Goal: Check status

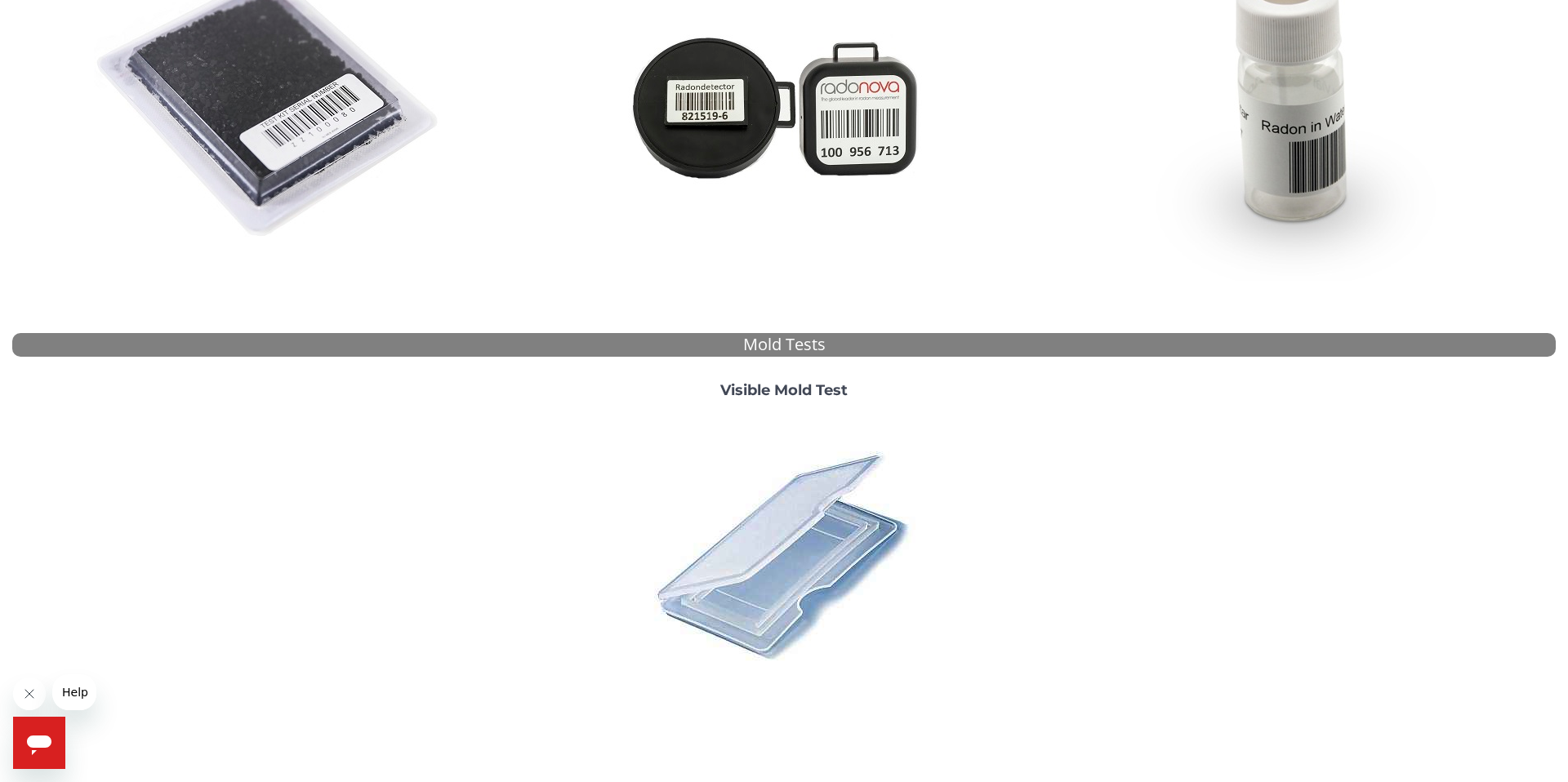
scroll to position [396, 0]
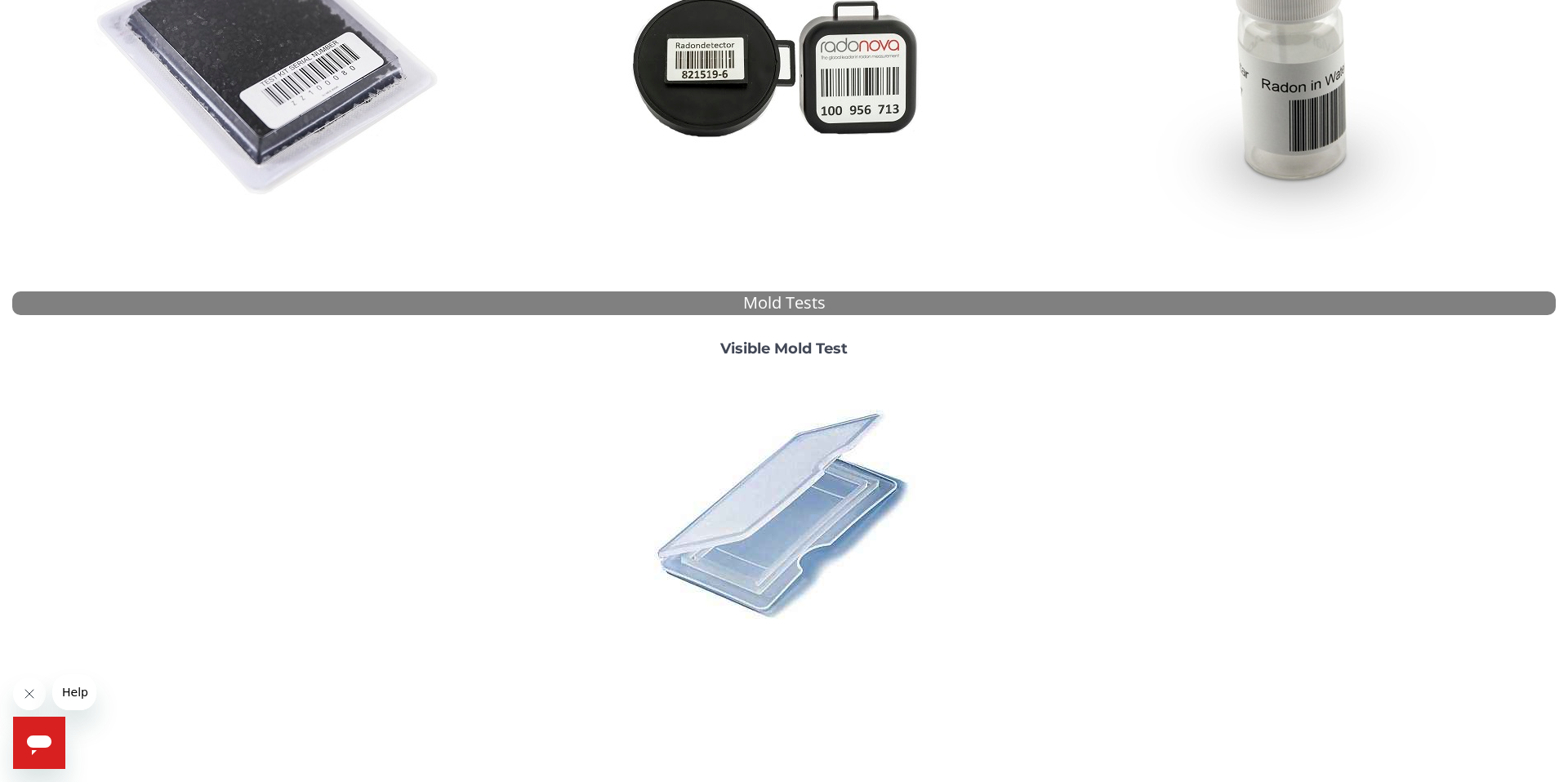
click at [798, 336] on div "Visible Mold Test" at bounding box center [784, 492] width 515 height 328
click at [788, 351] on strong "Visible Mold Test" at bounding box center [783, 349] width 127 height 18
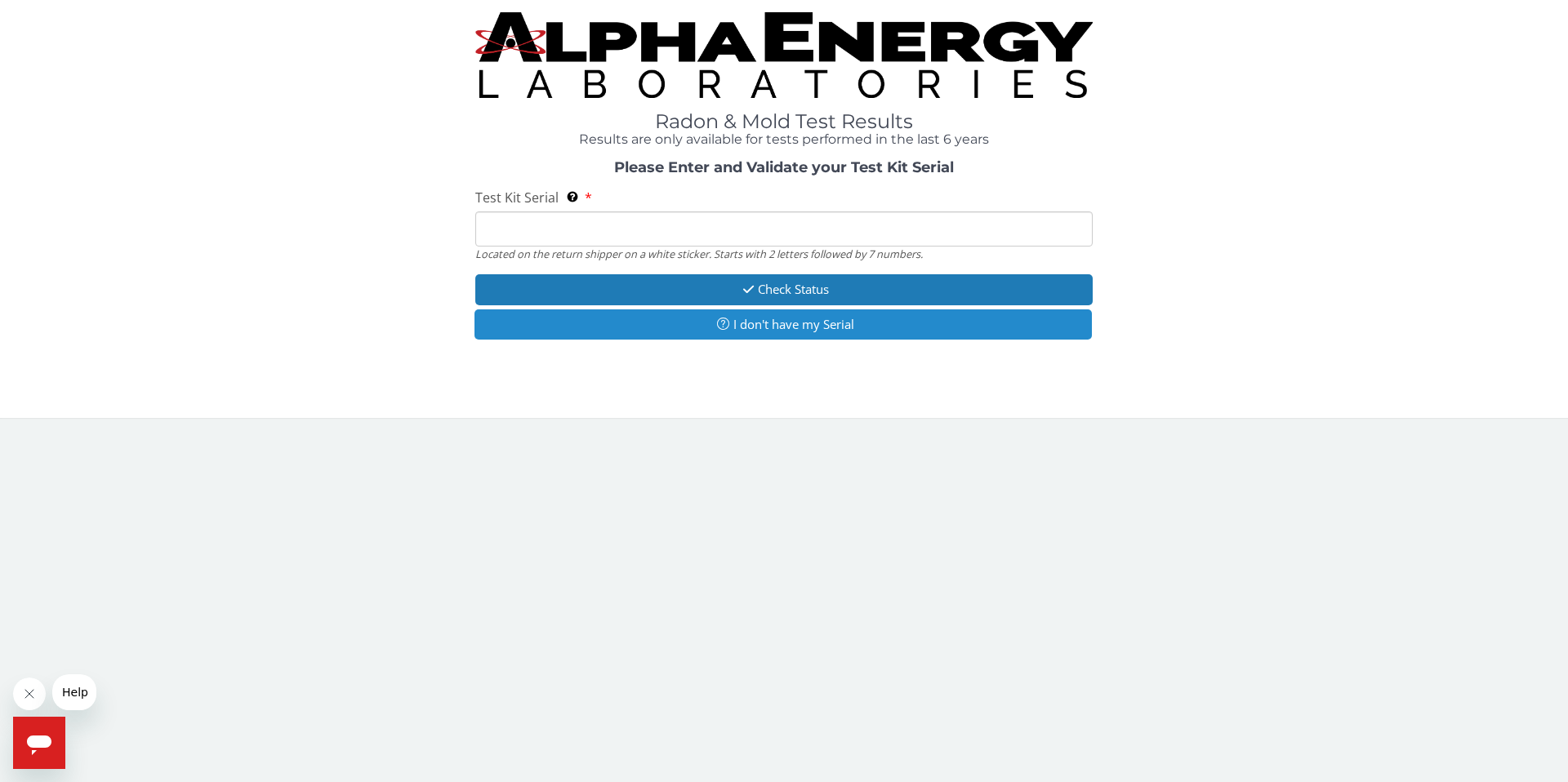
click at [748, 320] on button "I don't have my Serial" at bounding box center [783, 324] width 617 height 30
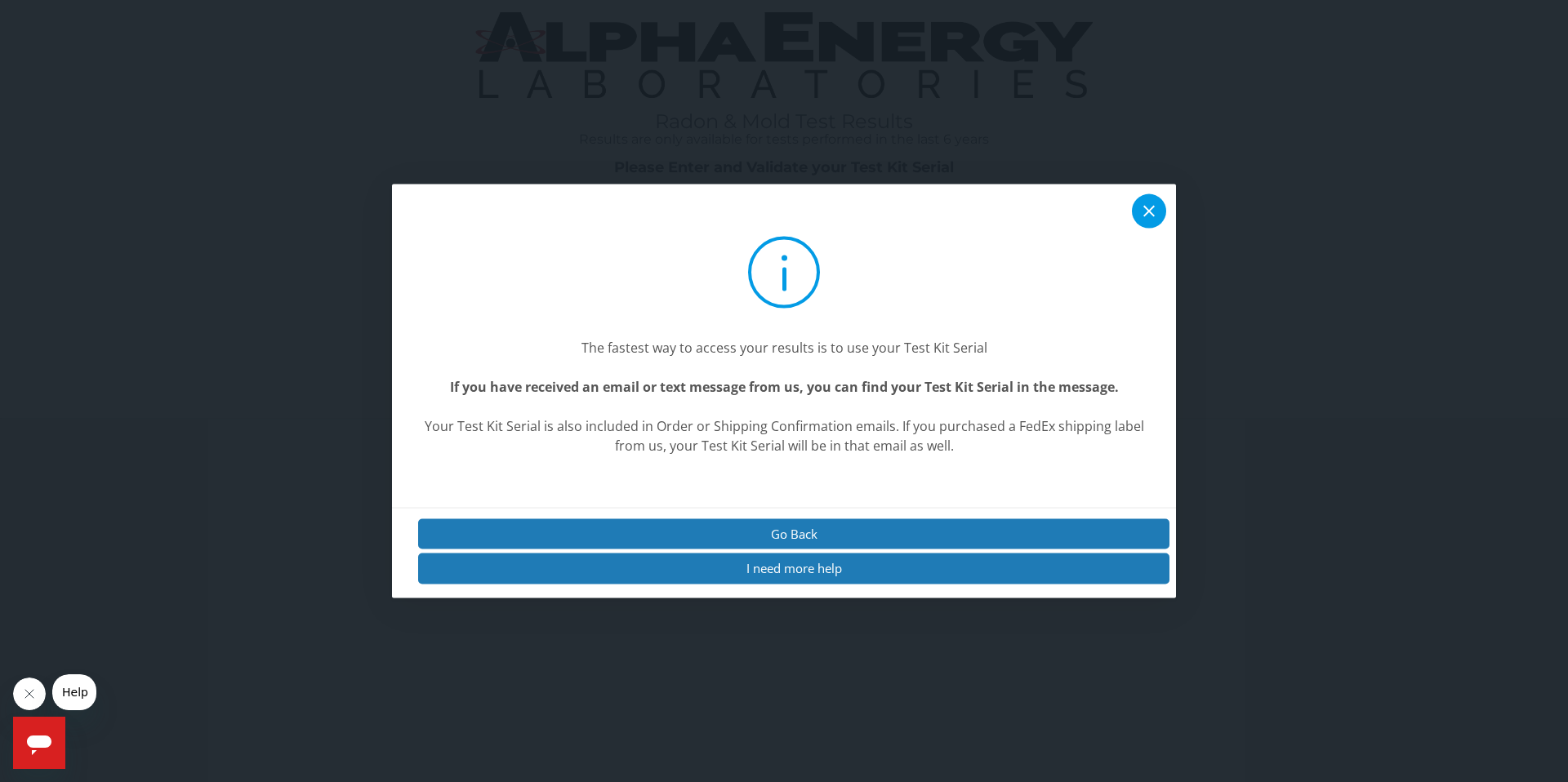
click at [1146, 204] on icon at bounding box center [1149, 211] width 19 height 19
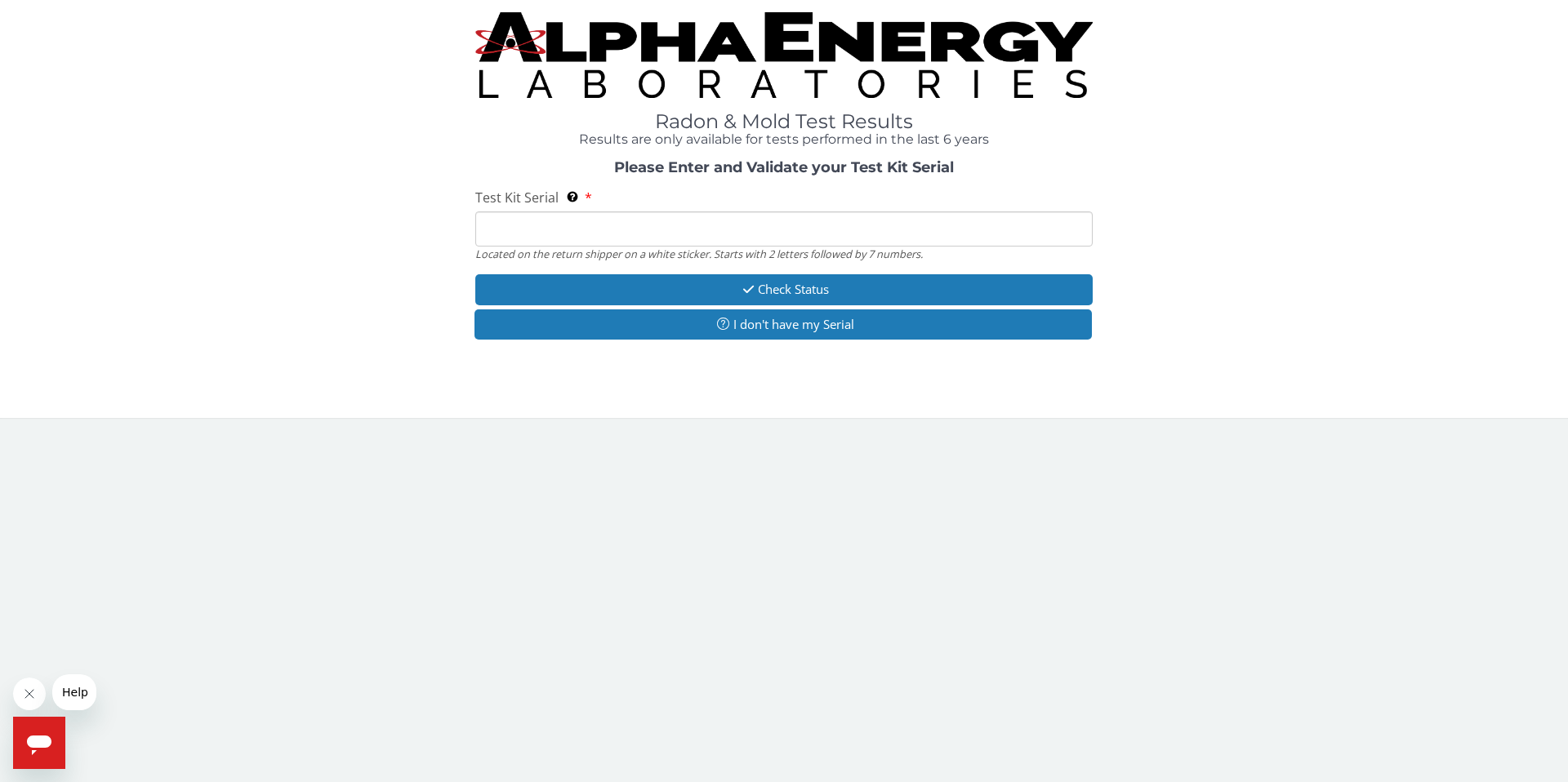
click at [724, 239] on input "Test Kit Serial Located on the return shipper on a white sticker. Starts with 2…" at bounding box center [784, 229] width 617 height 35
paste input "ML159233"
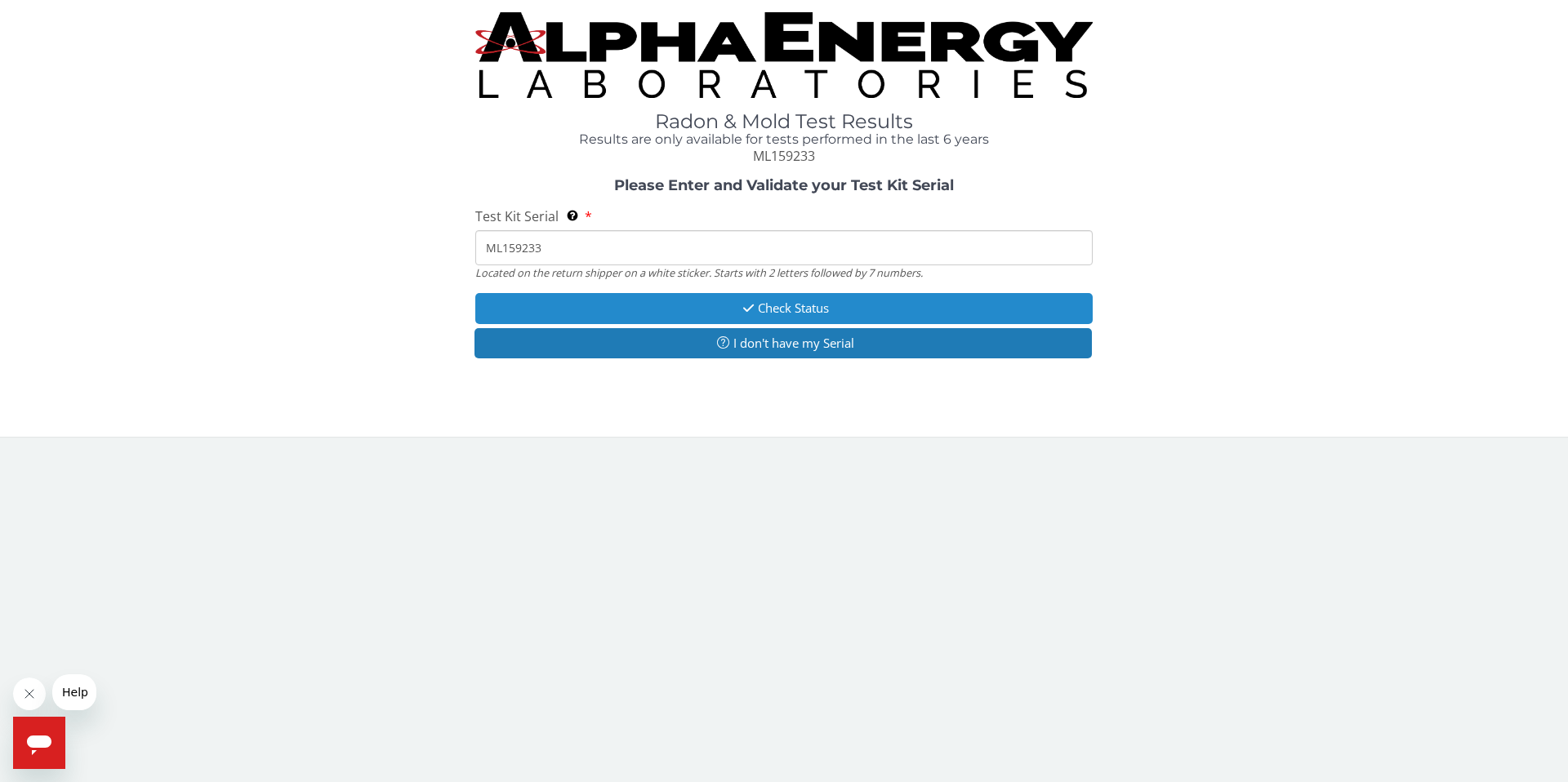
type input "ML159233"
click at [786, 306] on button "Check Status" at bounding box center [784, 308] width 617 height 30
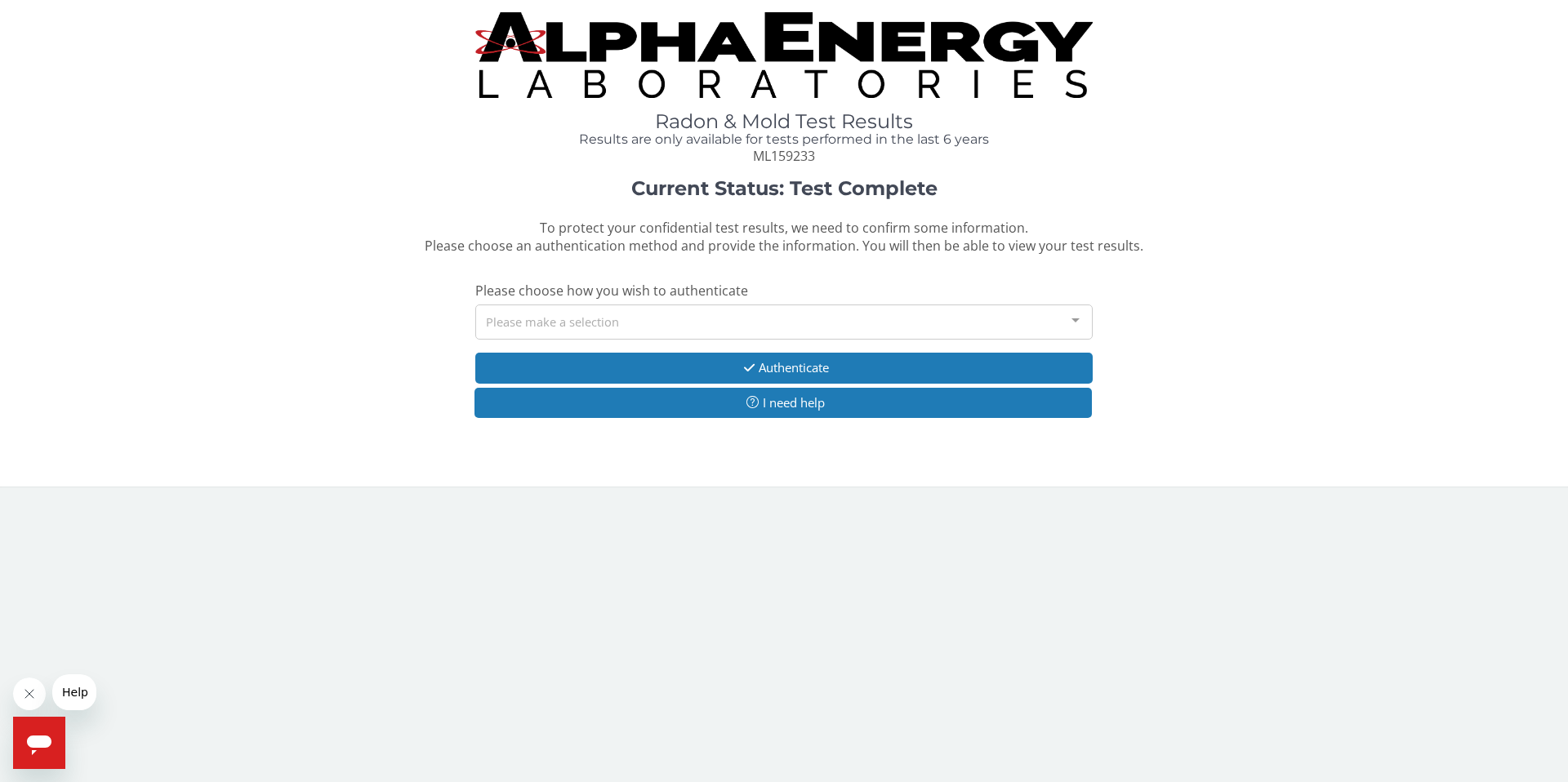
click at [850, 320] on div "Please make a selection" at bounding box center [784, 322] width 617 height 35
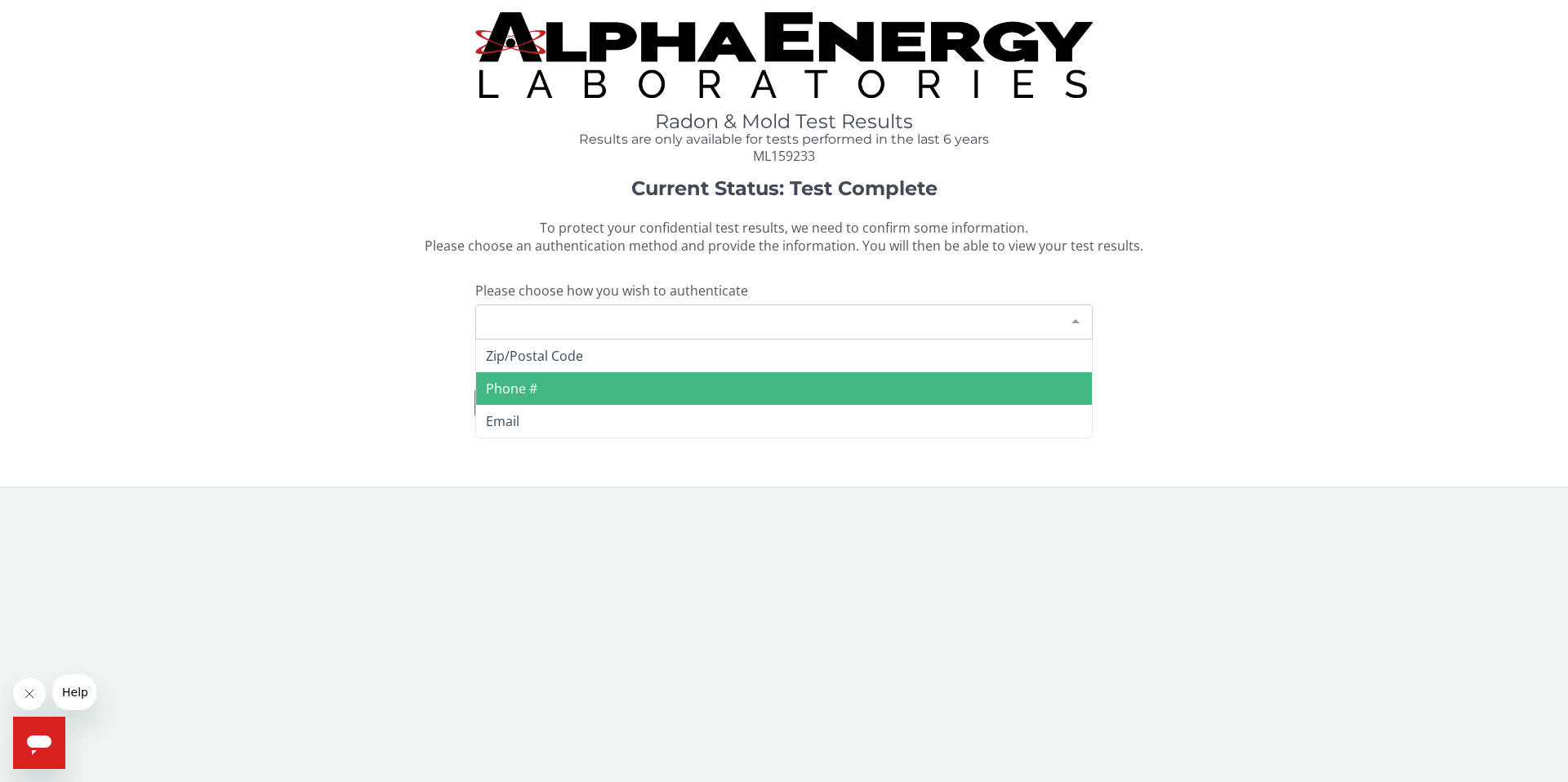
click at [690, 396] on span "Phone #" at bounding box center [784, 389] width 615 height 33
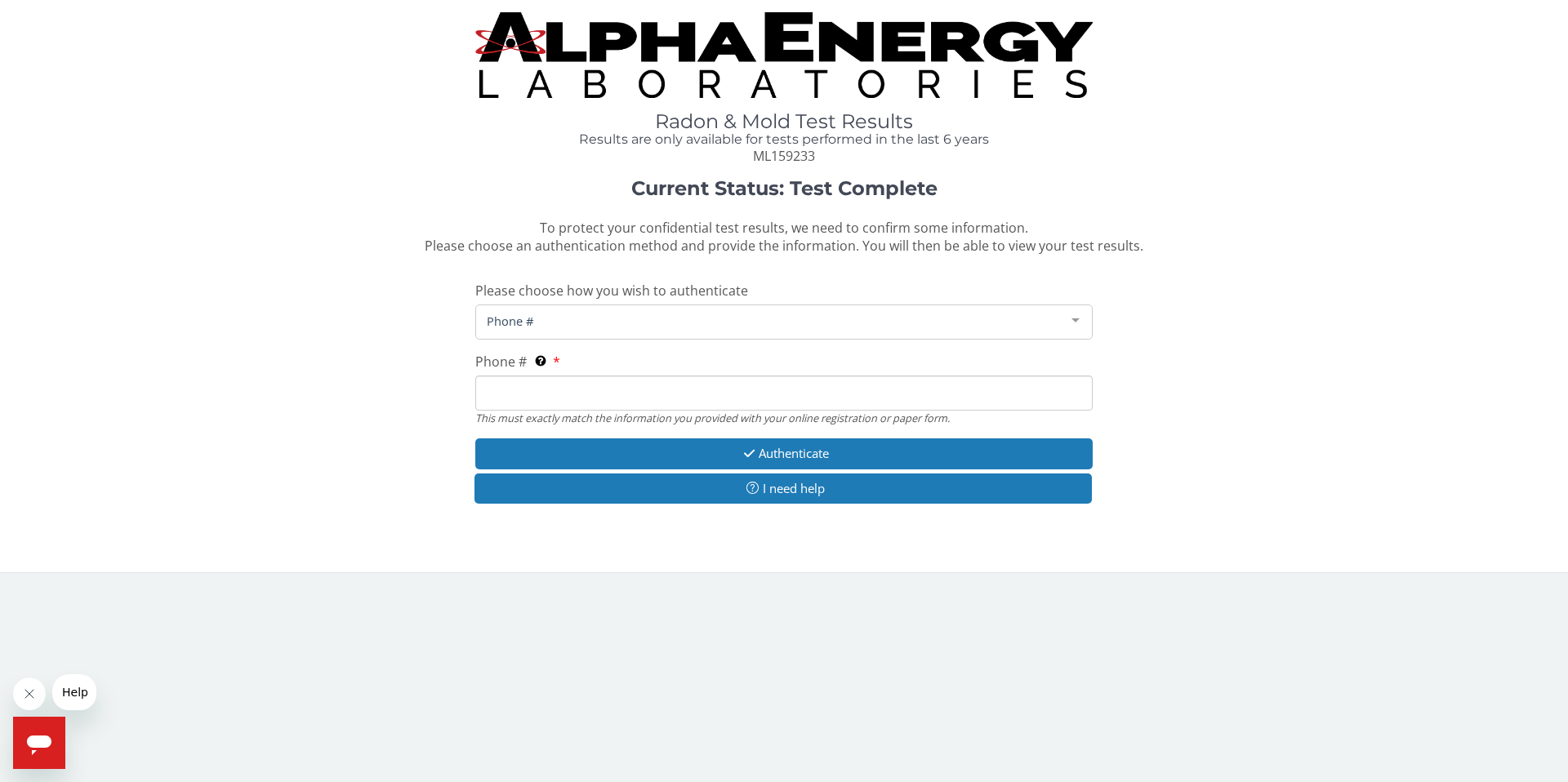
click at [665, 391] on input "Phone # This must exactly match the information you provided with your online r…" at bounding box center [784, 393] width 617 height 35
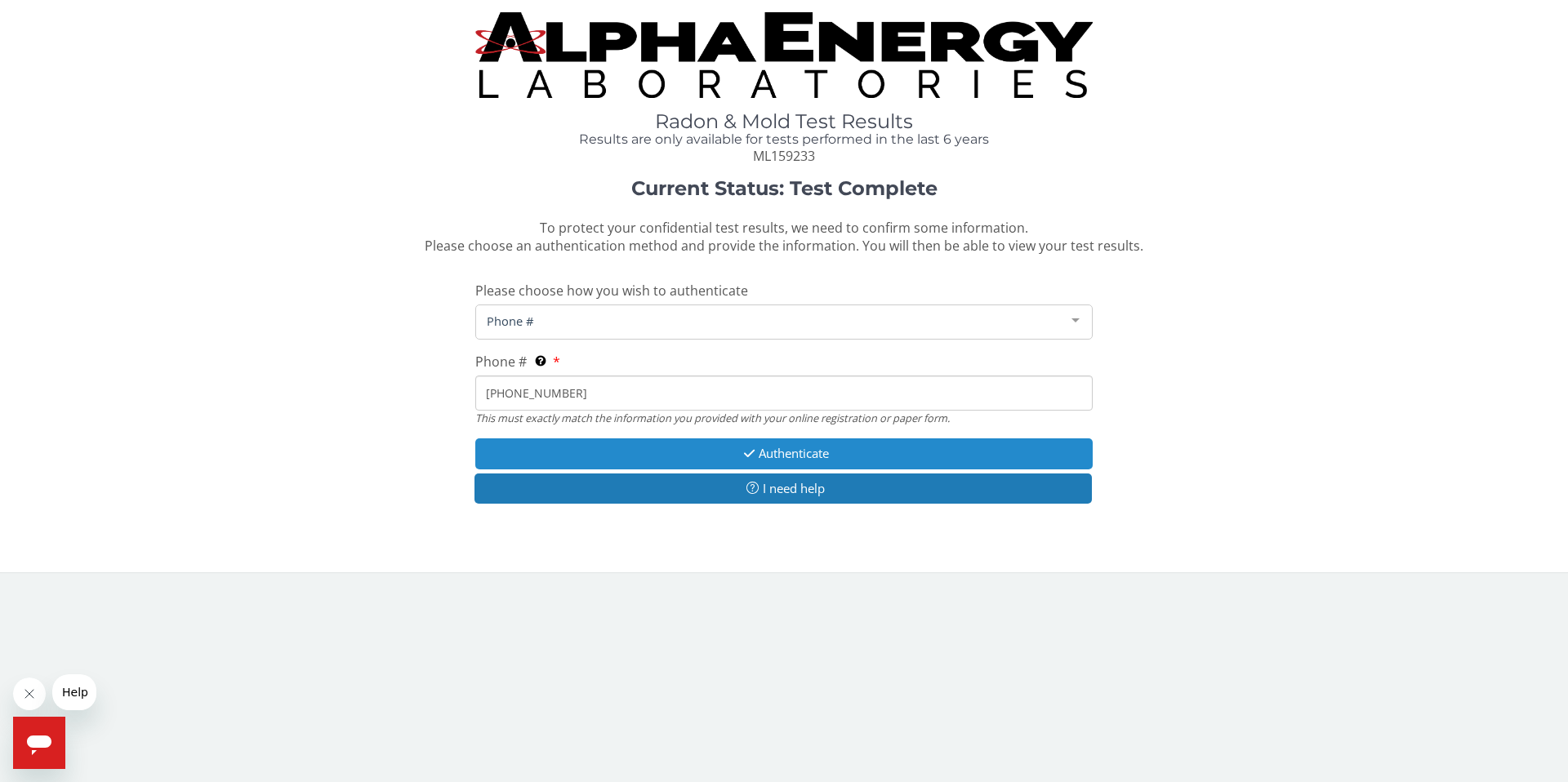
type input "[PHONE_NUMBER]"
click at [767, 463] on button "Authenticate" at bounding box center [784, 453] width 617 height 30
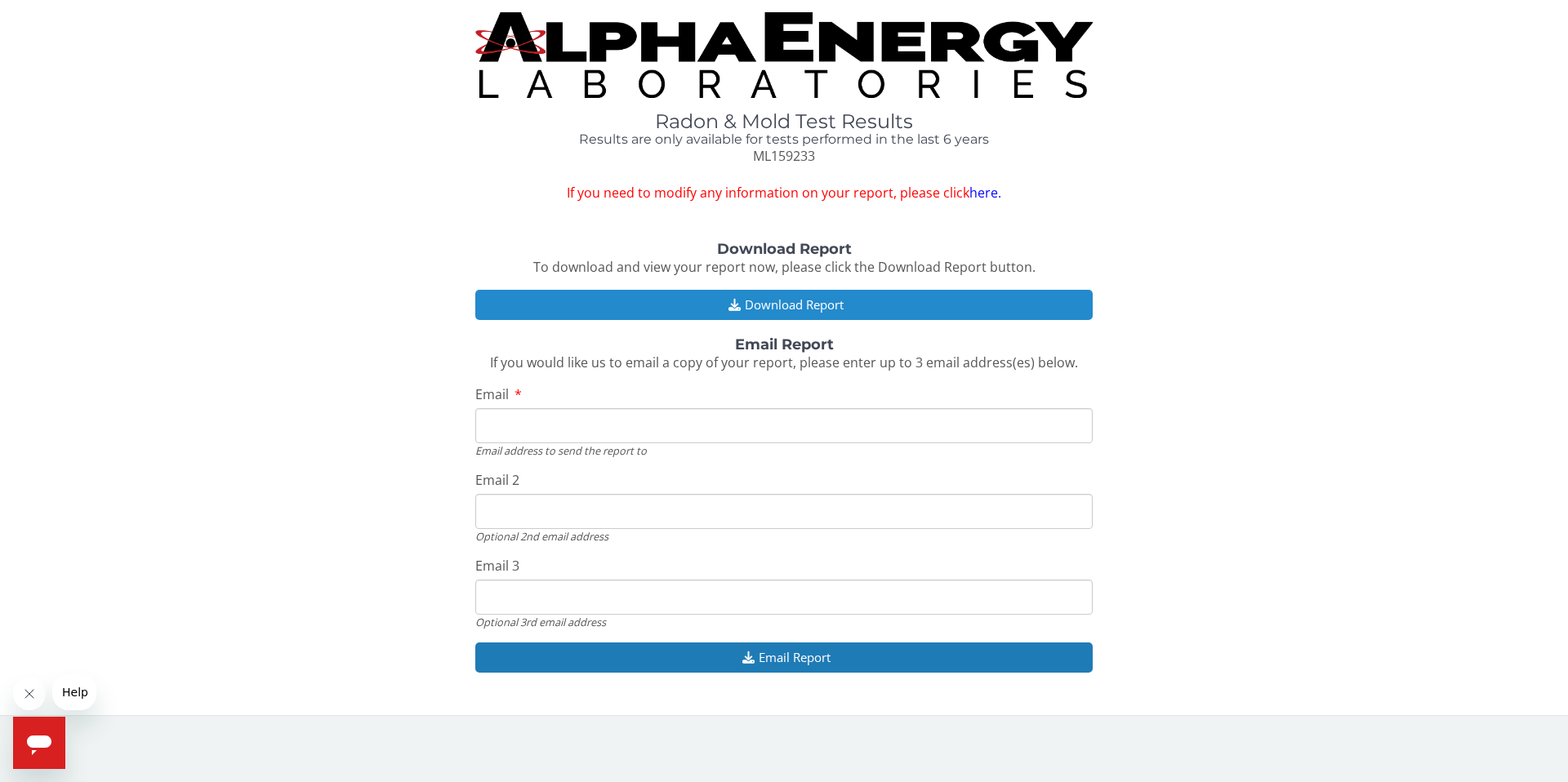
click at [783, 299] on button "Download Report" at bounding box center [784, 305] width 617 height 30
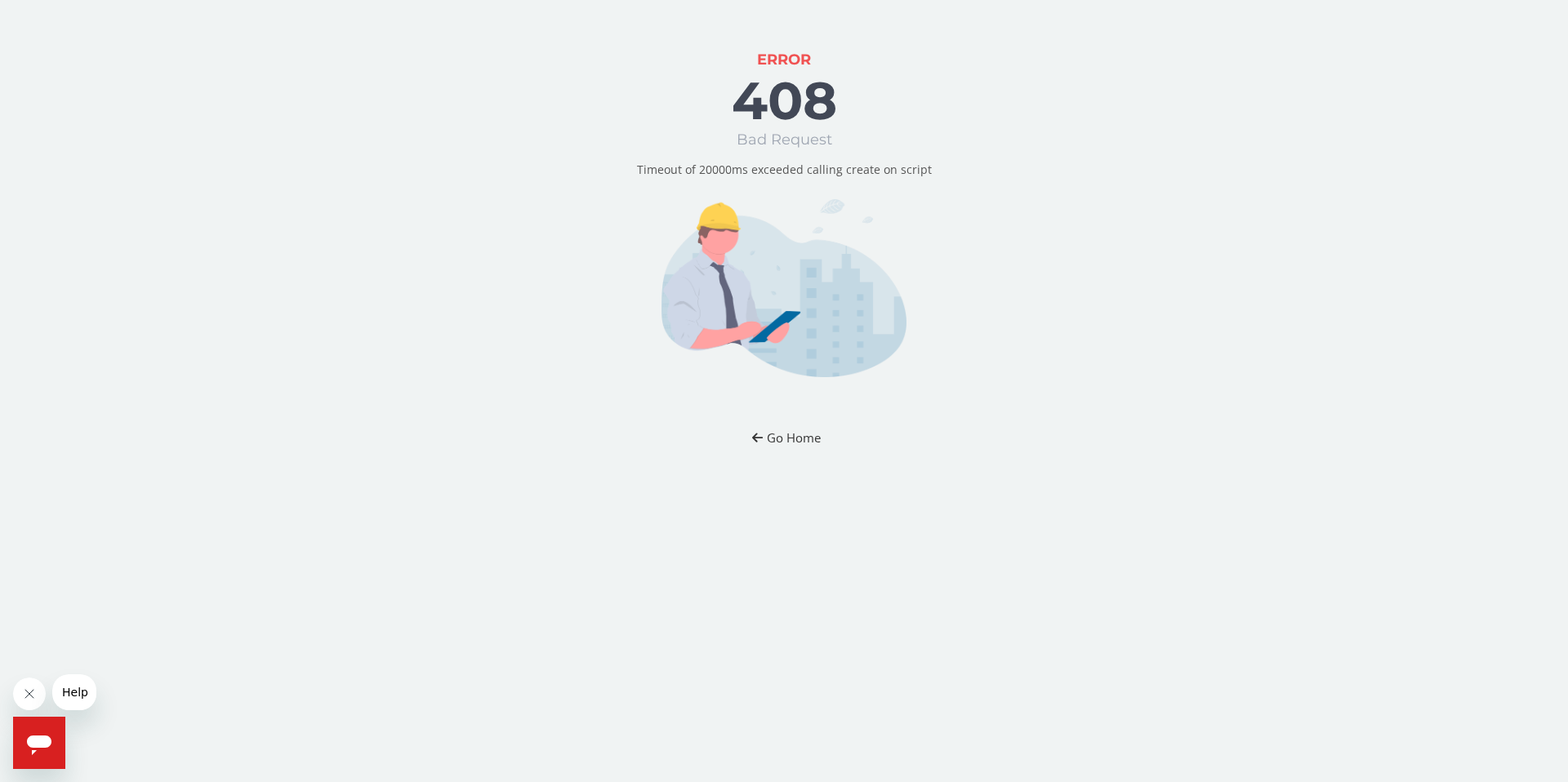
click at [767, 437] on button "Go Home" at bounding box center [784, 438] width 95 height 30
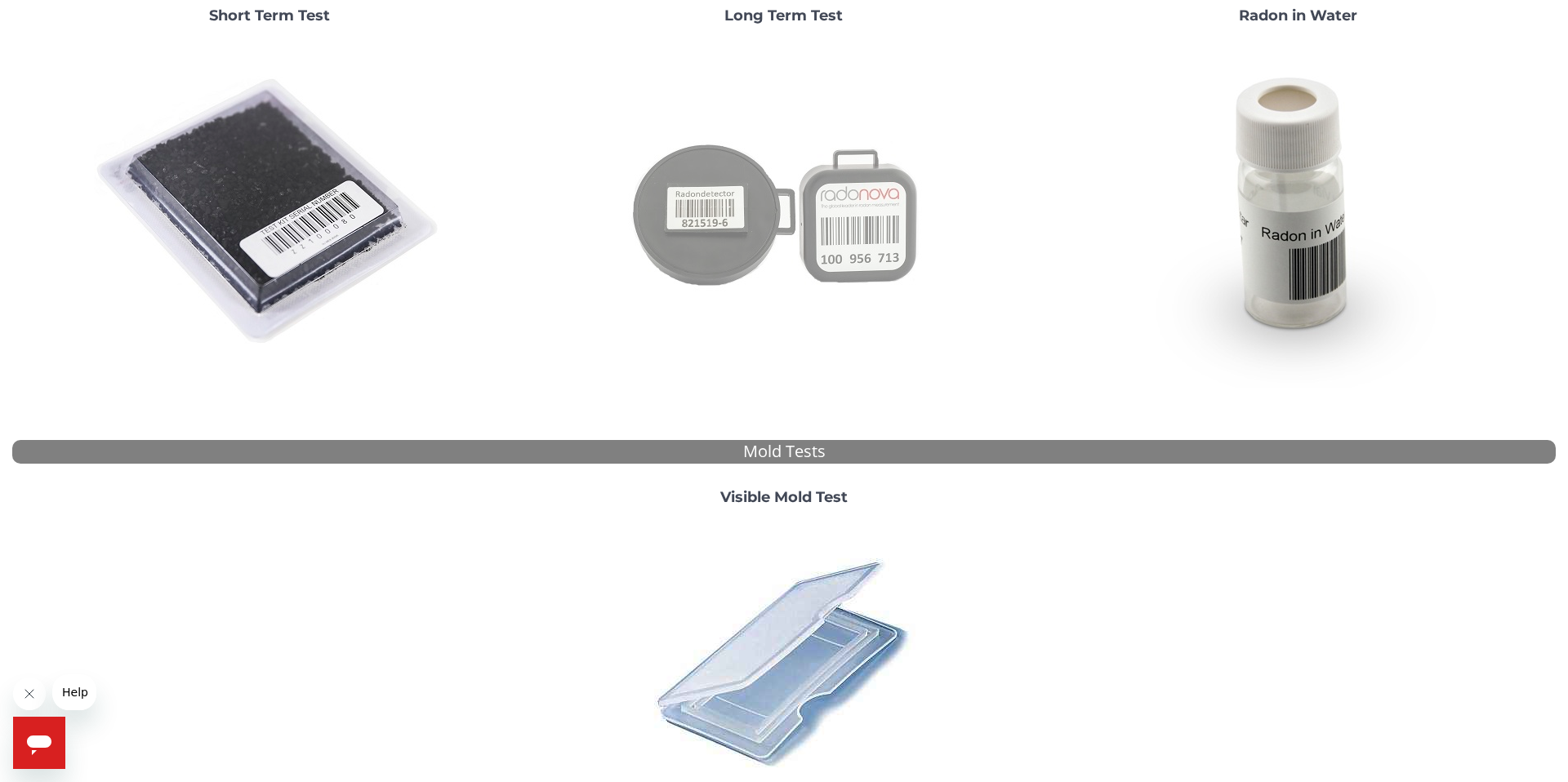
scroll to position [411, 0]
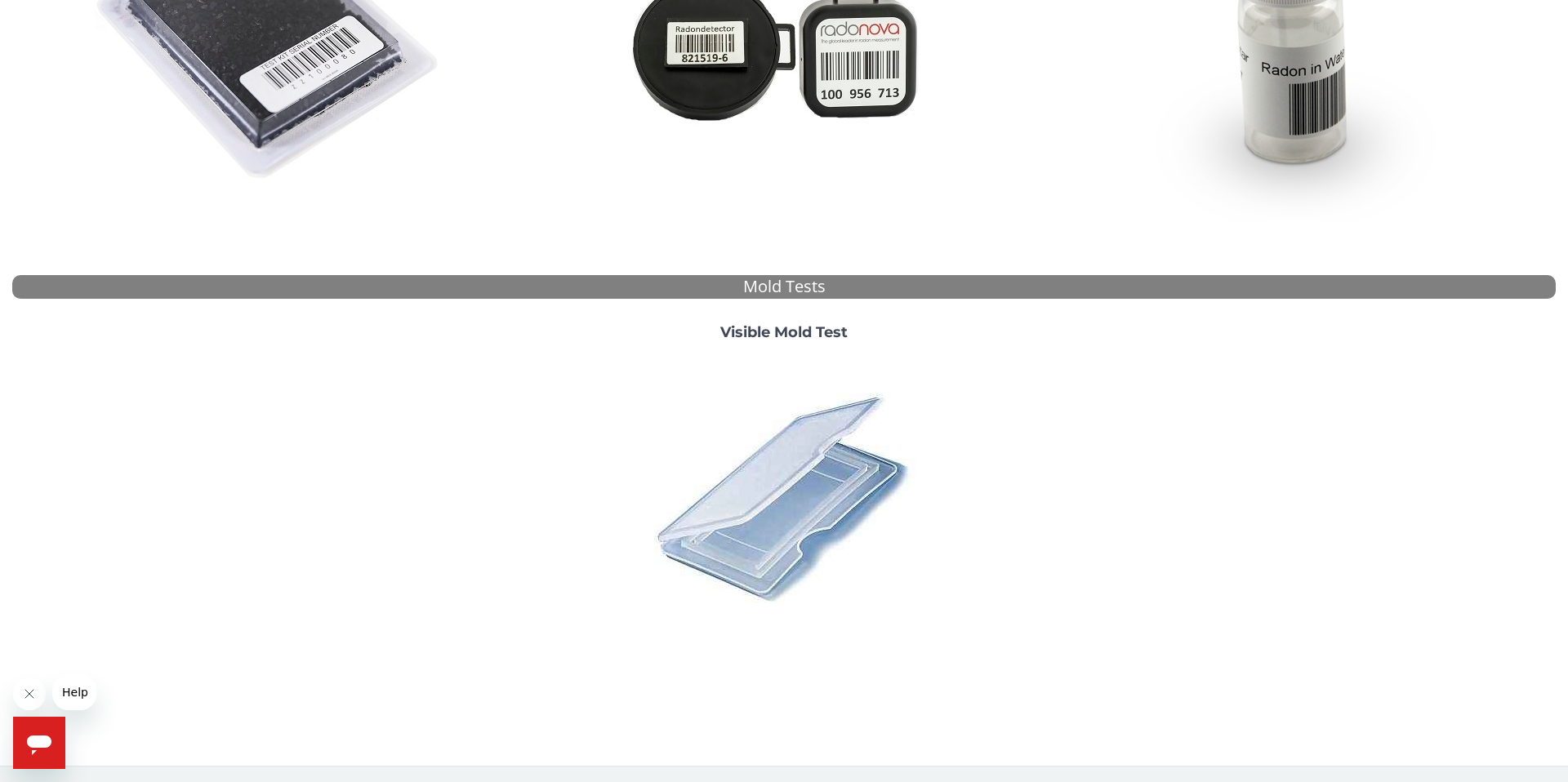
click at [782, 332] on strong "Visible Mold Test" at bounding box center [783, 332] width 127 height 18
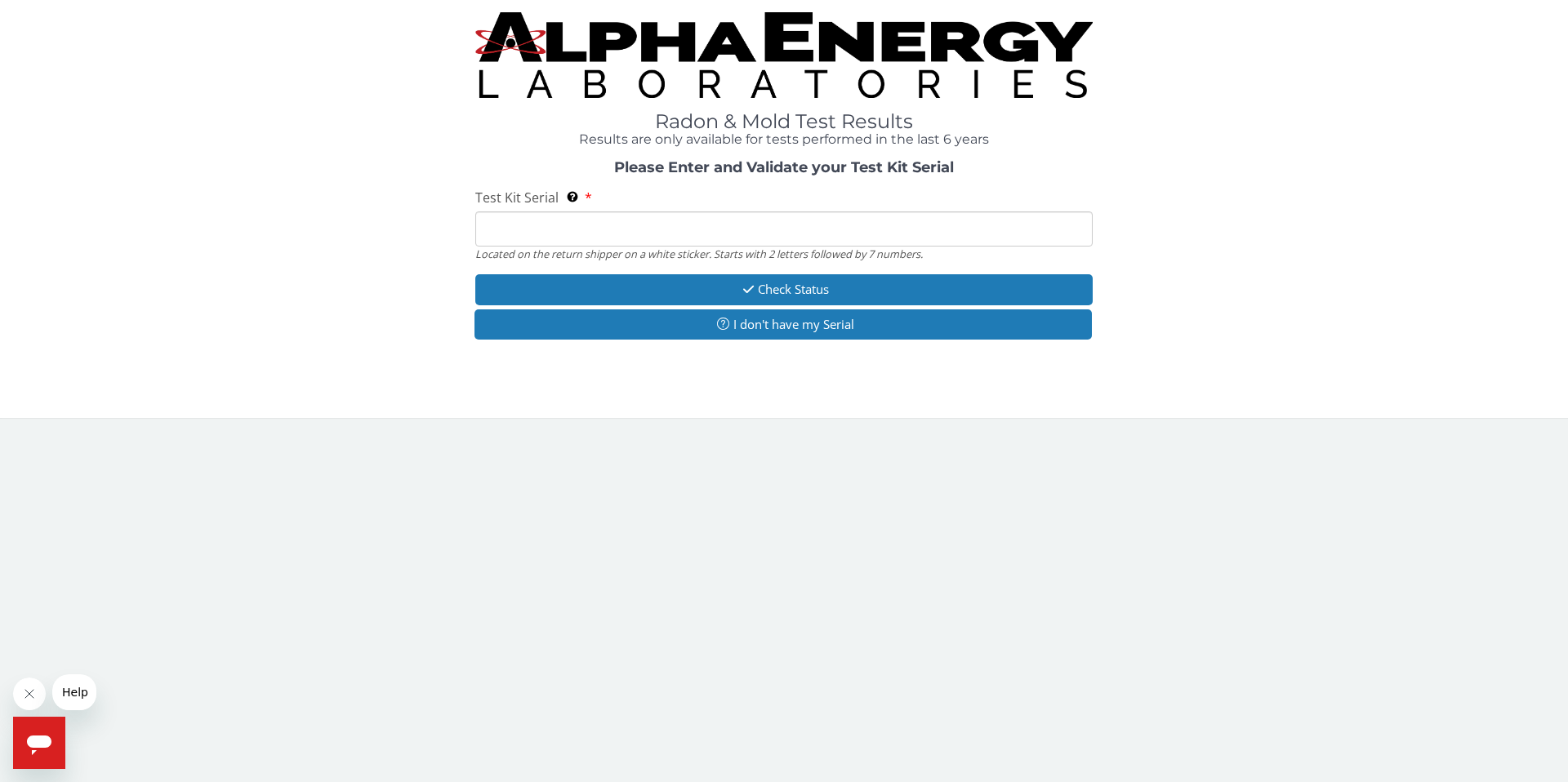
click at [697, 231] on input "Test Kit Serial Located on the return shipper on a white sticker. Starts with 2…" at bounding box center [784, 229] width 617 height 35
paste input "ML159233"
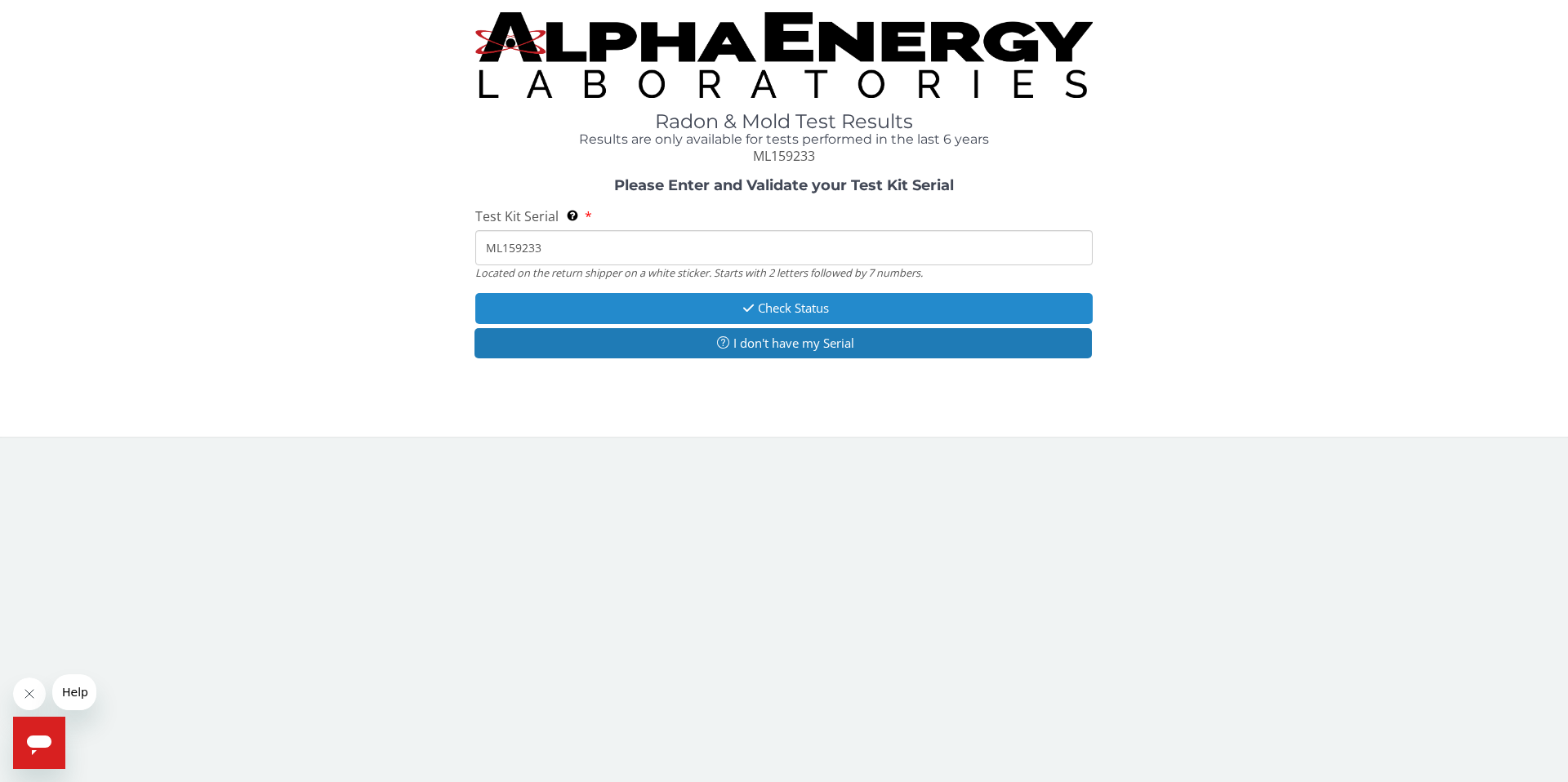
type input "ML159233"
click at [720, 305] on button "Check Status" at bounding box center [784, 308] width 617 height 30
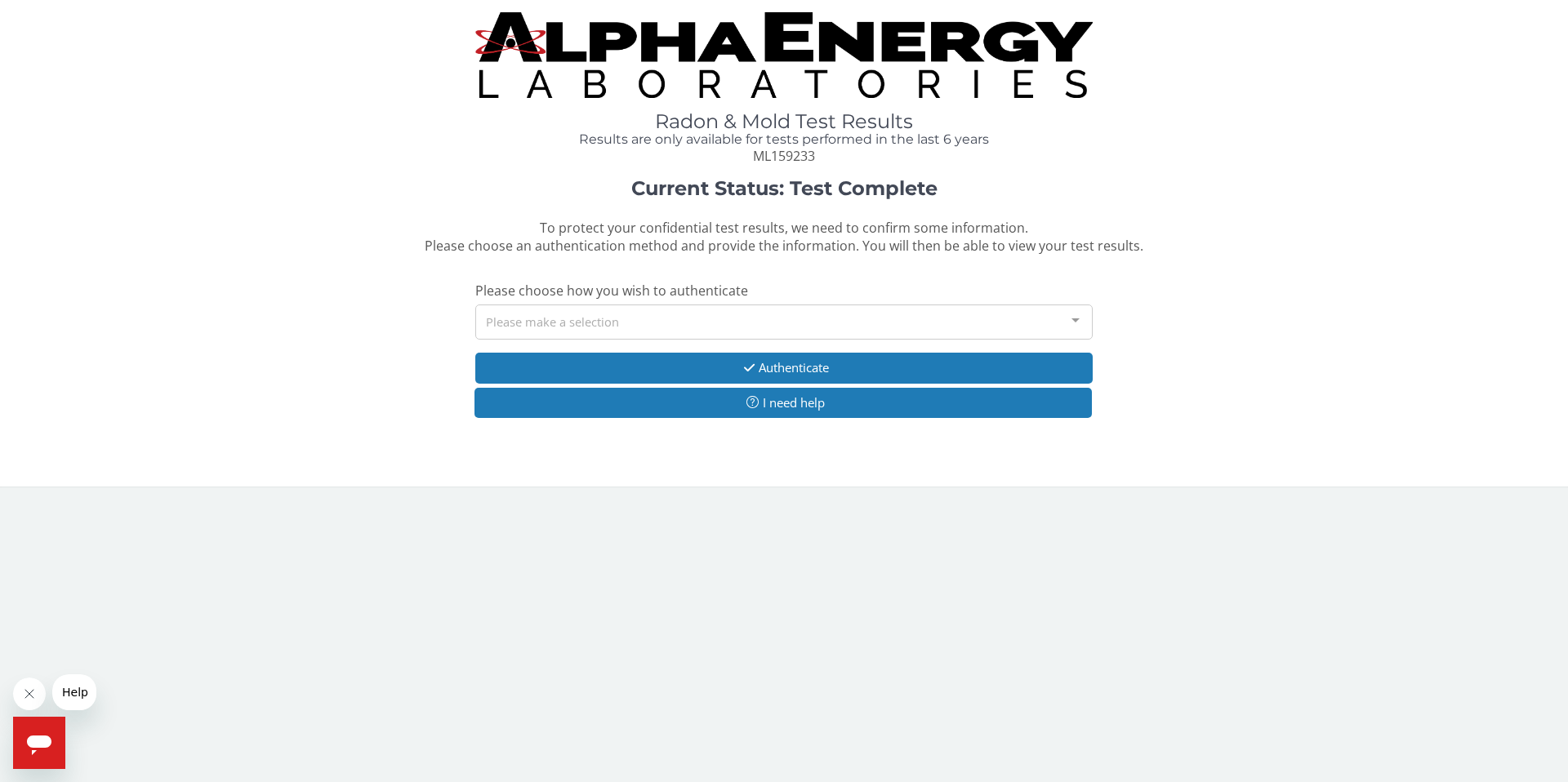
click at [866, 305] on div "Please make a selection" at bounding box center [784, 322] width 617 height 35
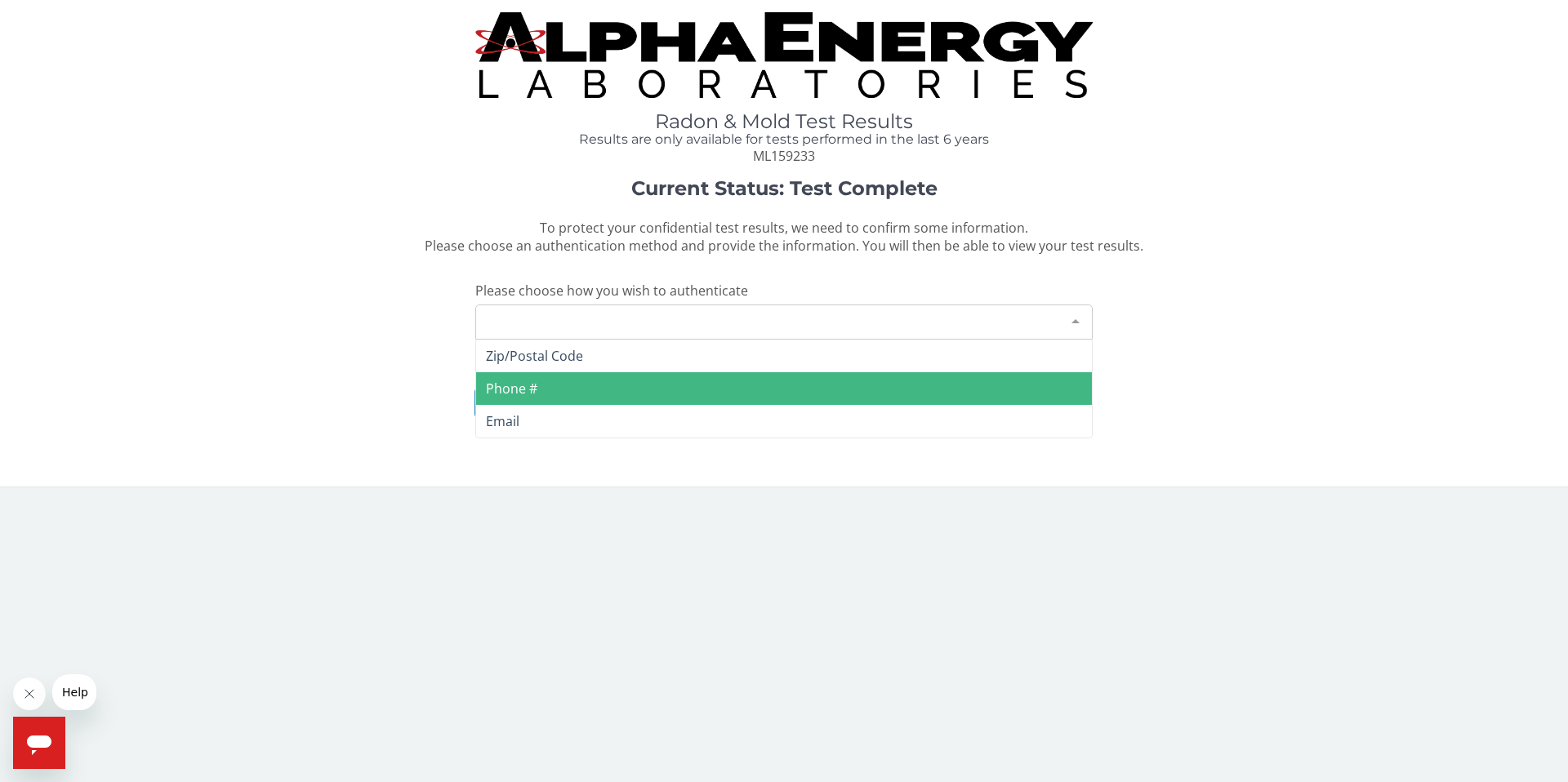
click at [766, 389] on span "Phone #" at bounding box center [784, 389] width 615 height 33
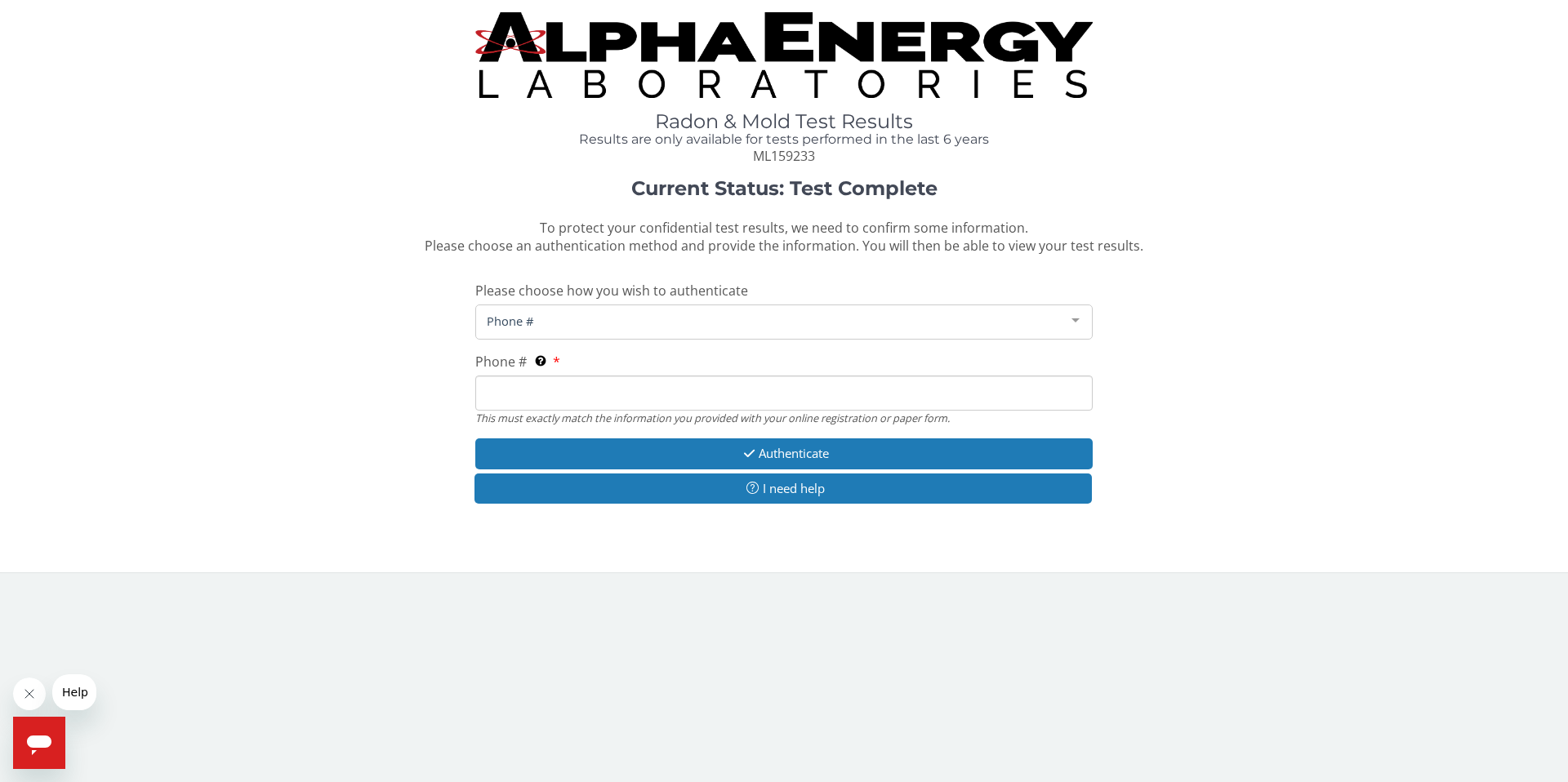
click at [734, 389] on input "Phone # This must exactly match the information you provided with your online r…" at bounding box center [784, 393] width 617 height 35
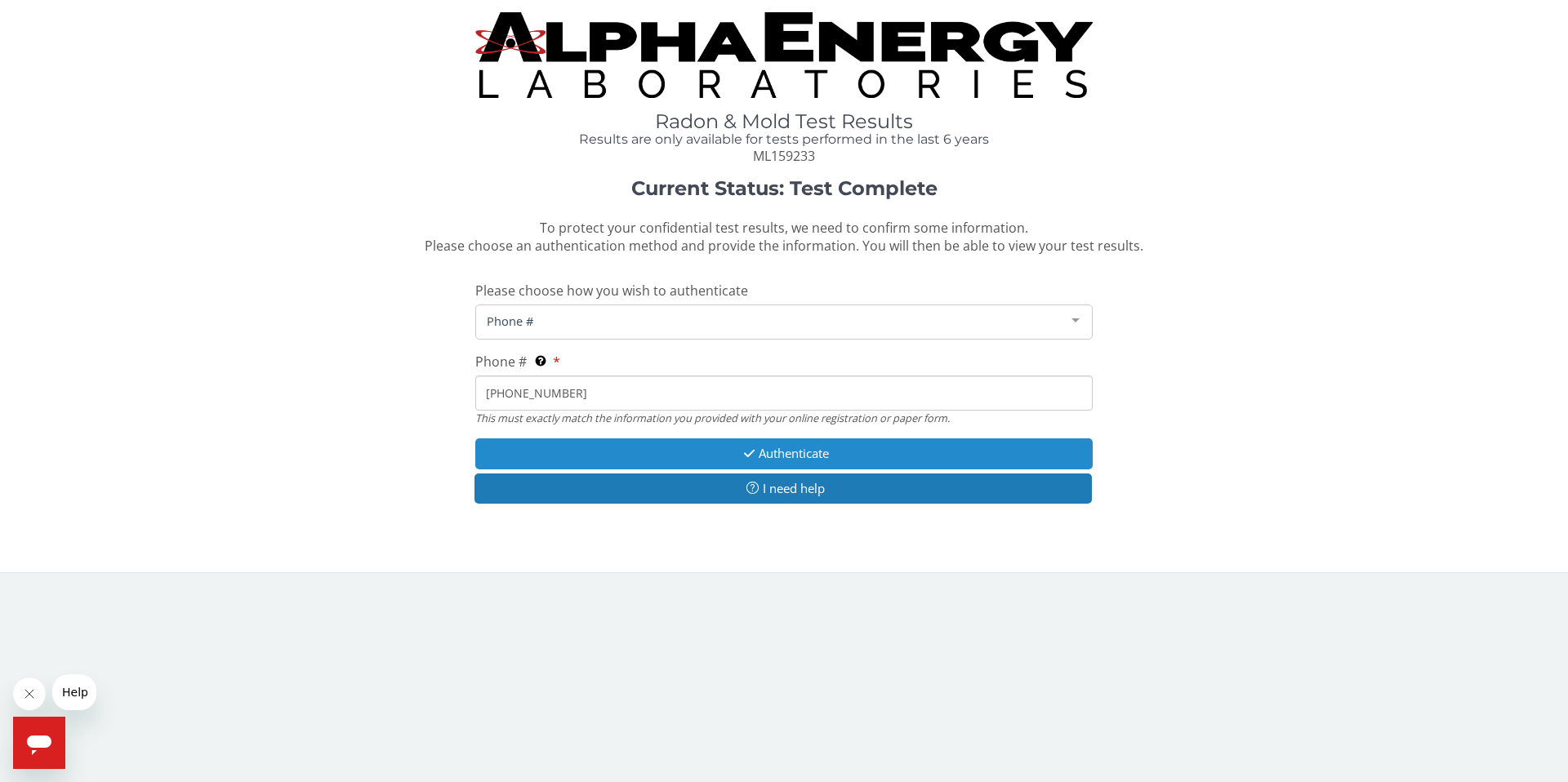
type input "[PHONE_NUMBER]"
click at [768, 456] on button "Authenticate" at bounding box center [784, 453] width 617 height 30
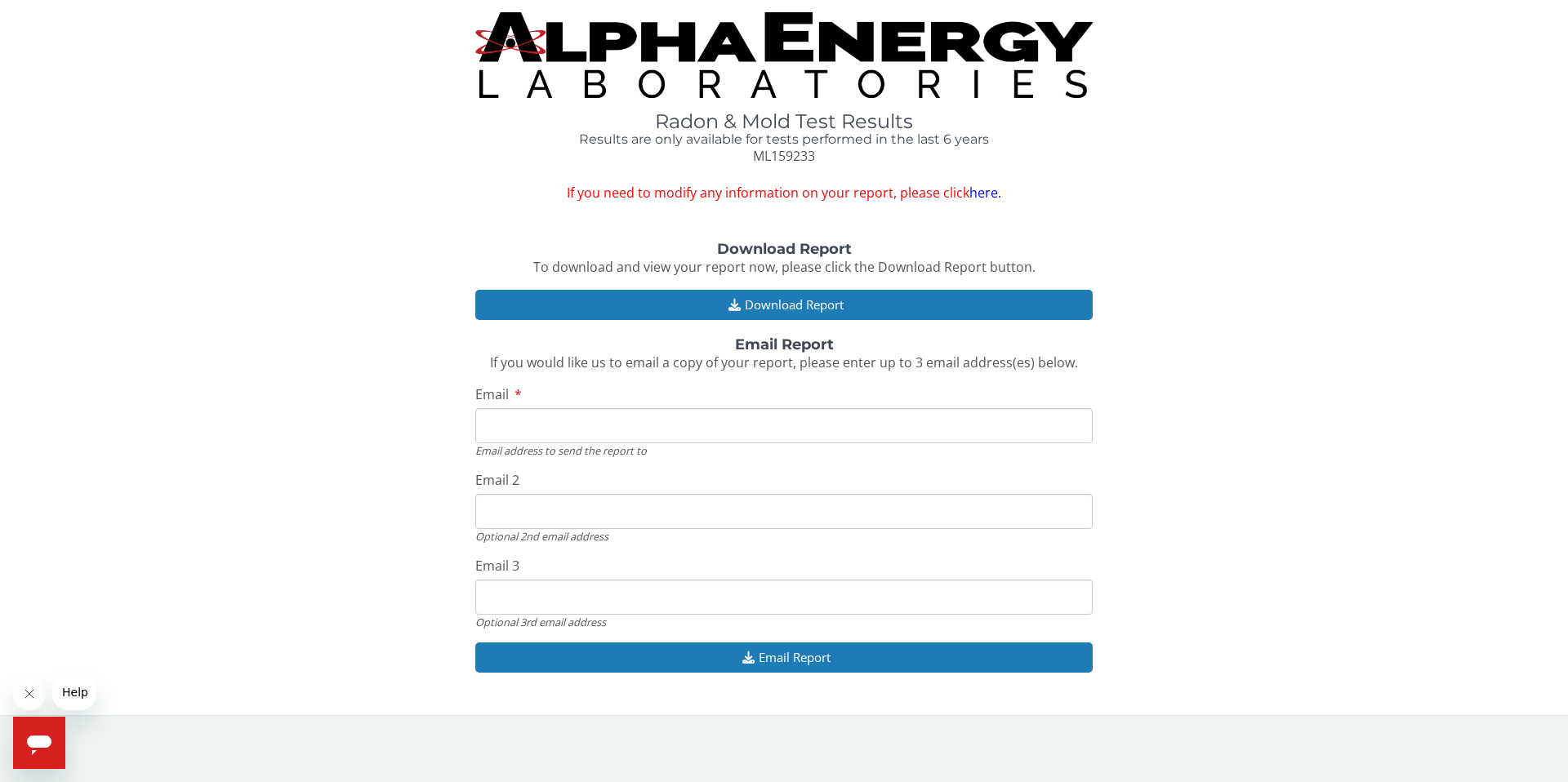
click at [749, 431] on input "Email" at bounding box center [784, 426] width 617 height 35
type input "[EMAIL_ADDRESS][DOMAIN_NAME]"
click at [736, 516] on input "Email 2" at bounding box center [784, 511] width 617 height 35
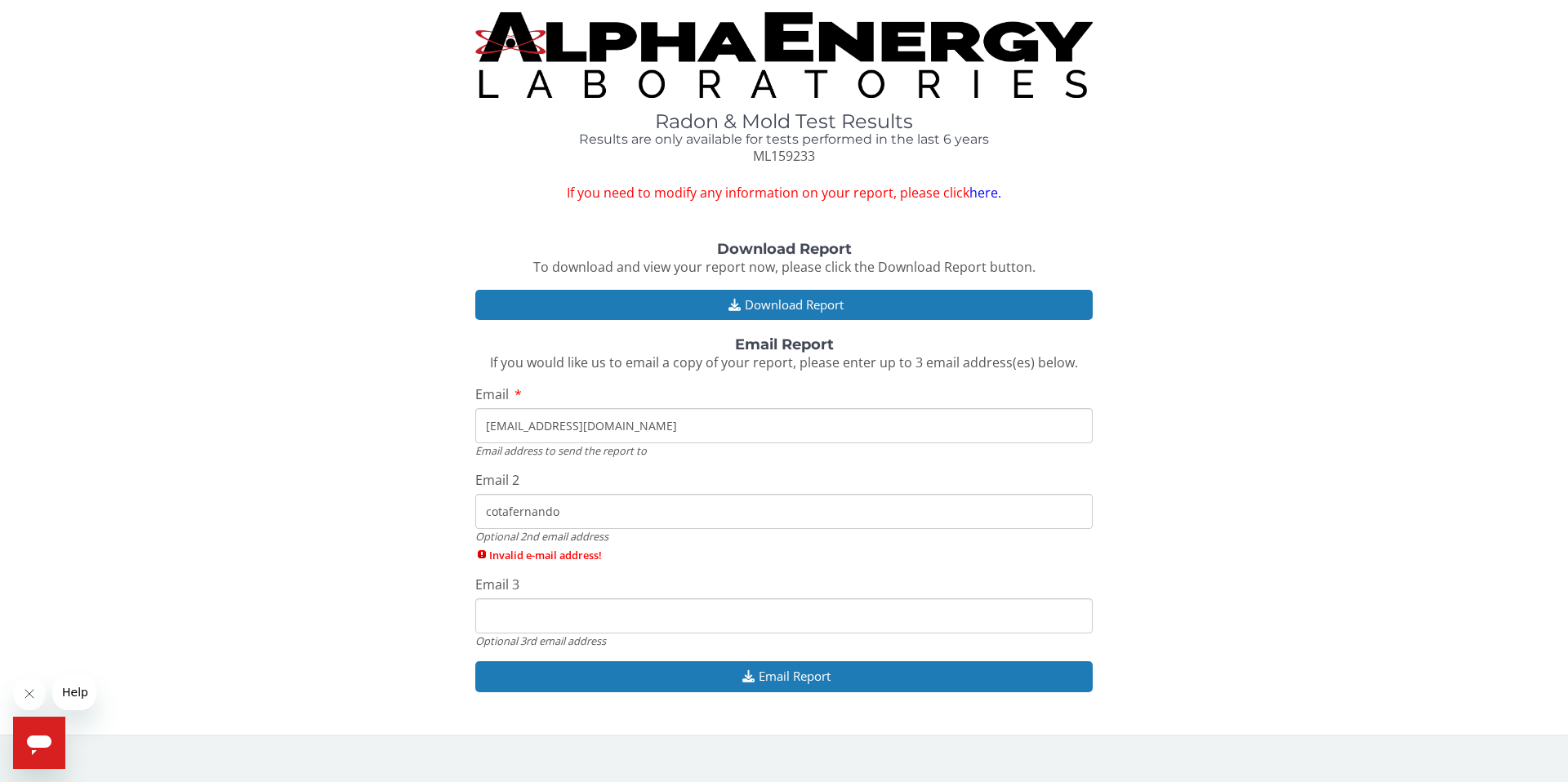
type input "cotafernando"
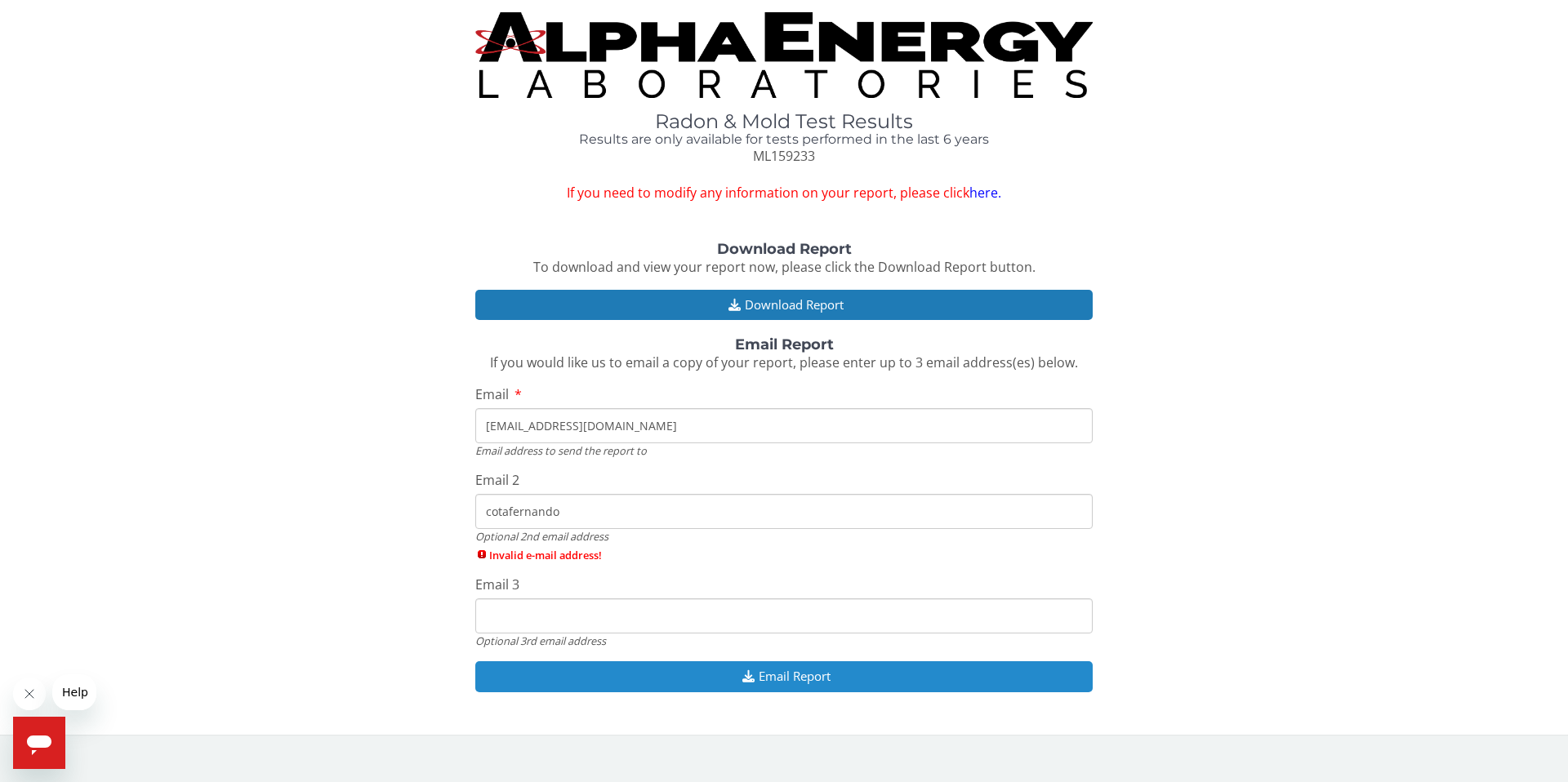
click at [751, 679] on icon "button" at bounding box center [748, 676] width 20 height 12
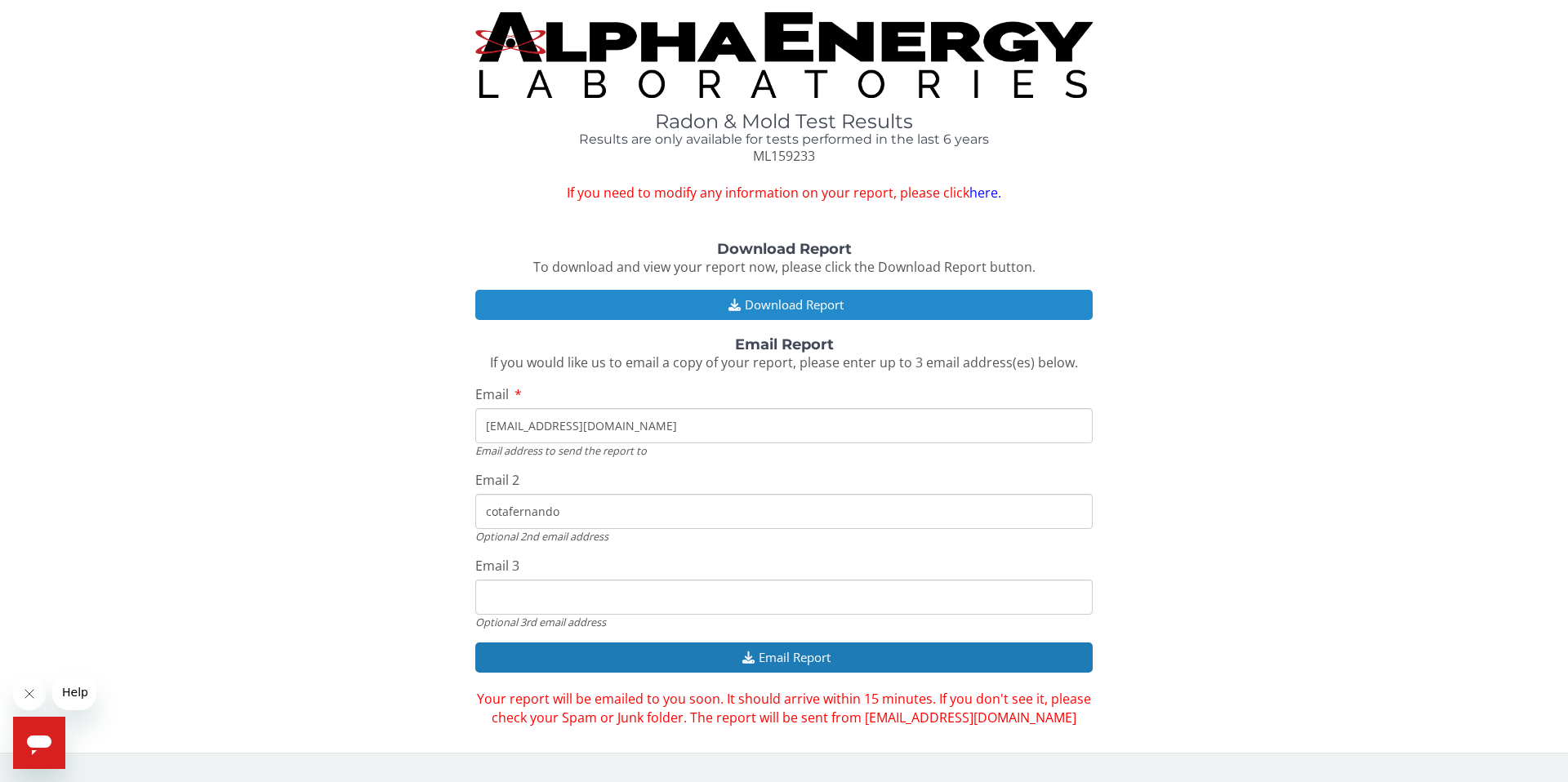
click at [754, 305] on button "Download Report" at bounding box center [784, 305] width 617 height 30
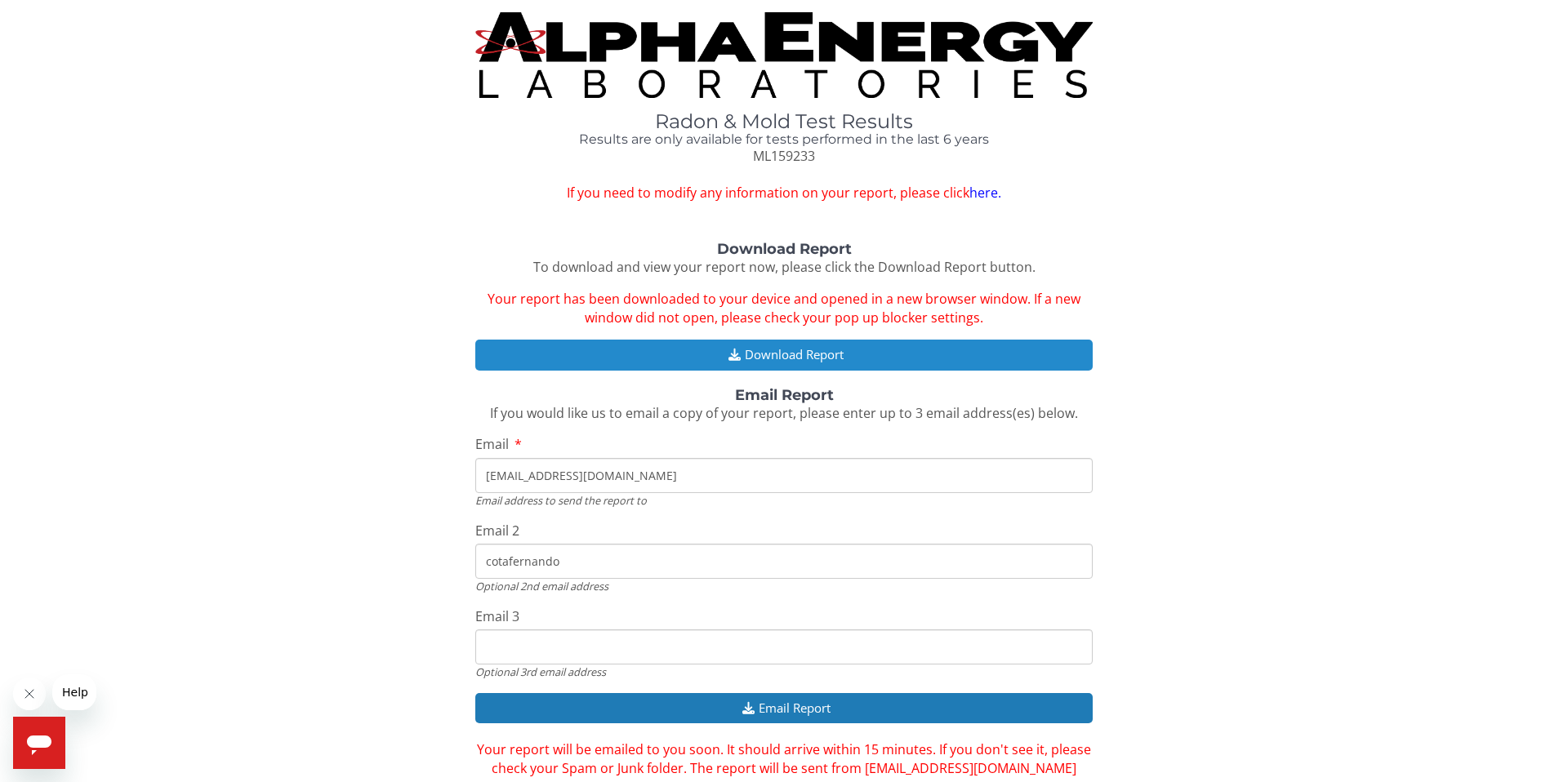
click at [727, 349] on icon "button" at bounding box center [735, 354] width 20 height 12
